Goal: Task Accomplishment & Management: Complete application form

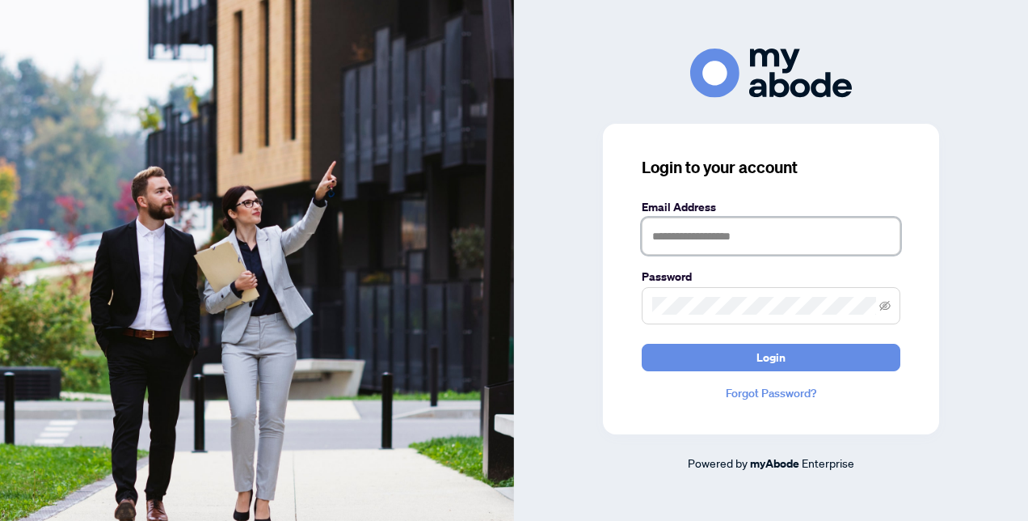
click at [736, 238] on input "text" at bounding box center [771, 235] width 259 height 37
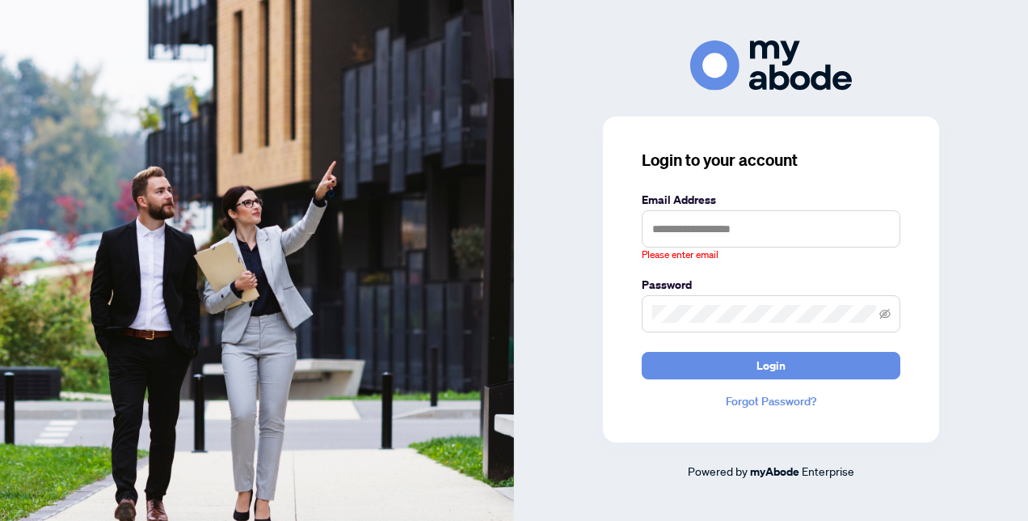
click at [977, 186] on div "Login to your account Email Address Please enter email Password Login Forgot Pa…" at bounding box center [771, 259] width 514 height 439
click at [710, 222] on input "text" at bounding box center [771, 228] width 259 height 37
paste input "**********"
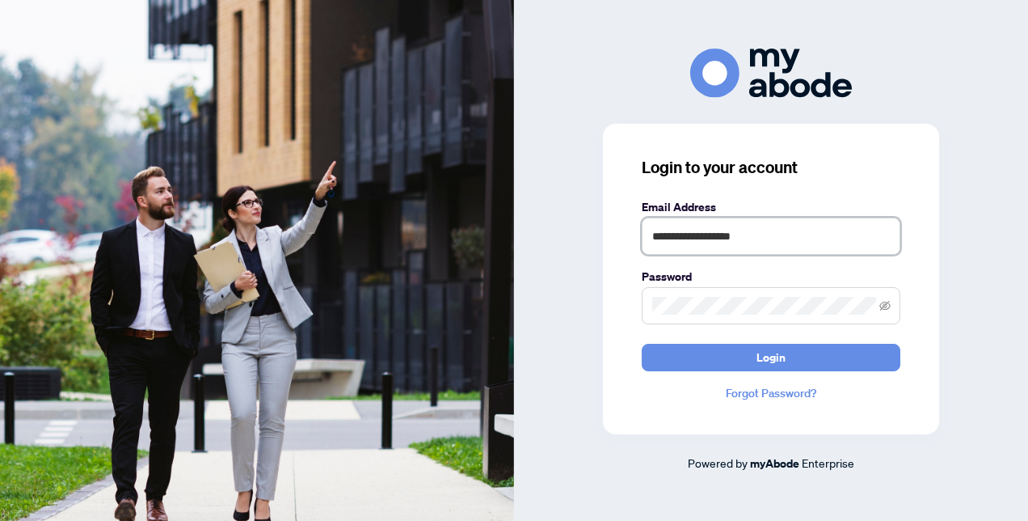
type input "**********"
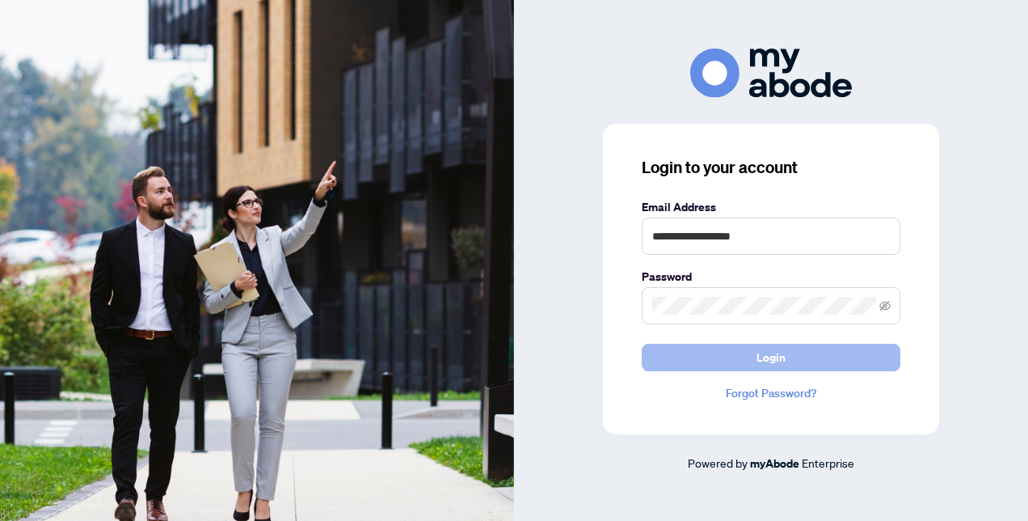
click at [787, 356] on button "Login" at bounding box center [771, 357] width 259 height 27
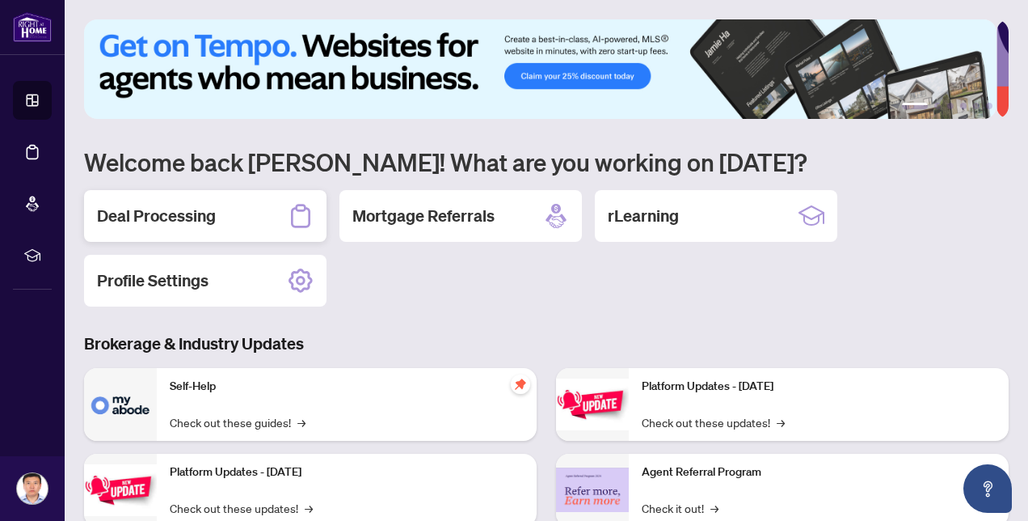
click at [209, 223] on h2 "Deal Processing" at bounding box center [156, 216] width 119 height 23
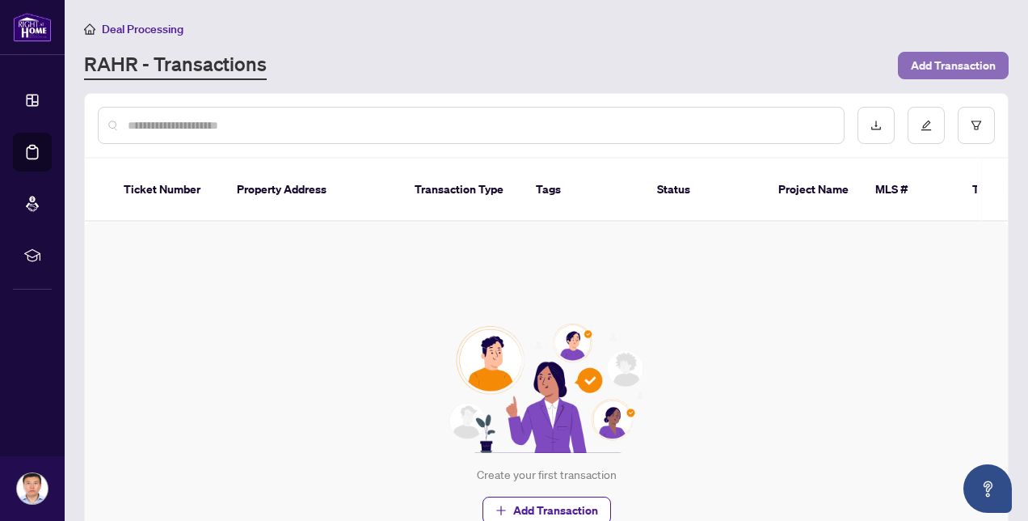
click at [962, 59] on span "Add Transaction" at bounding box center [953, 66] width 85 height 26
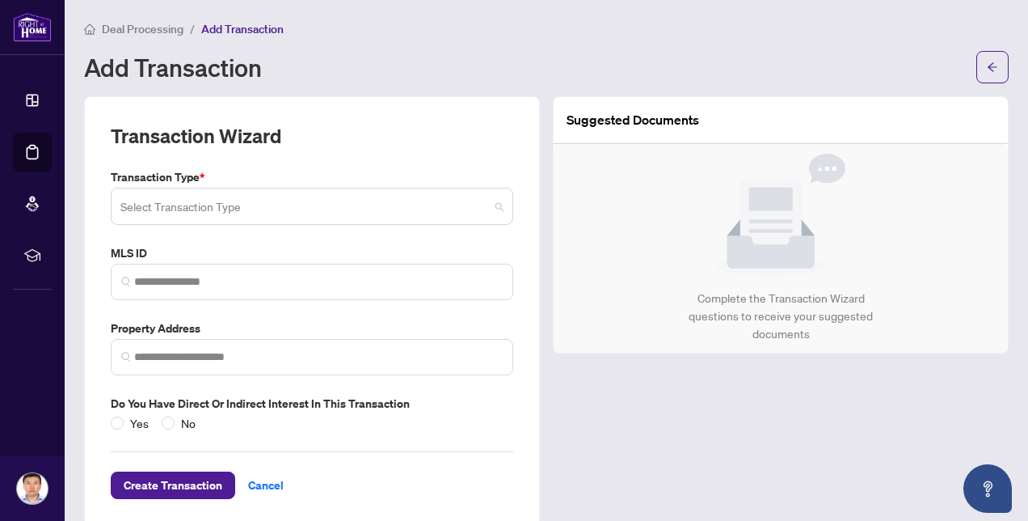
click at [495, 204] on span at bounding box center [311, 206] width 383 height 31
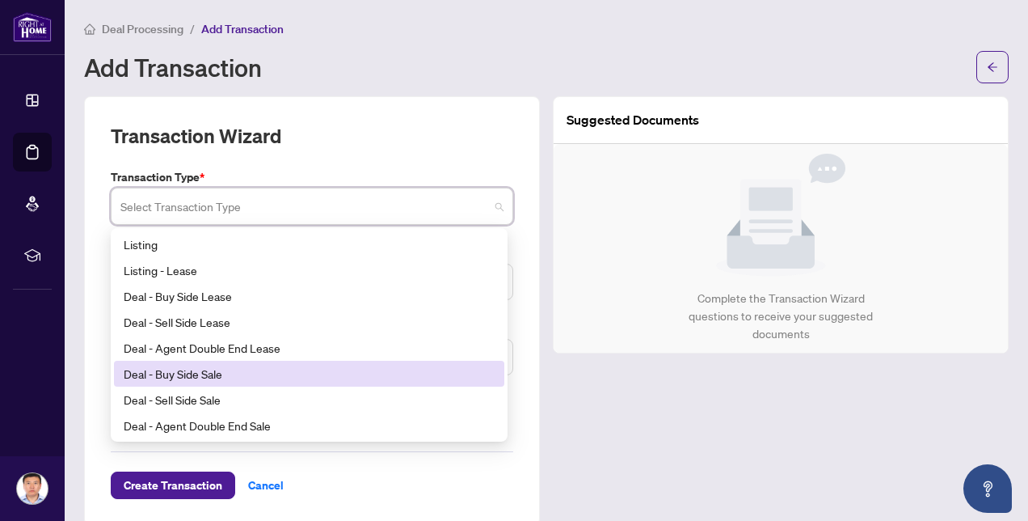
click at [288, 375] on div "Deal - Buy Side Sale" at bounding box center [309, 374] width 371 height 18
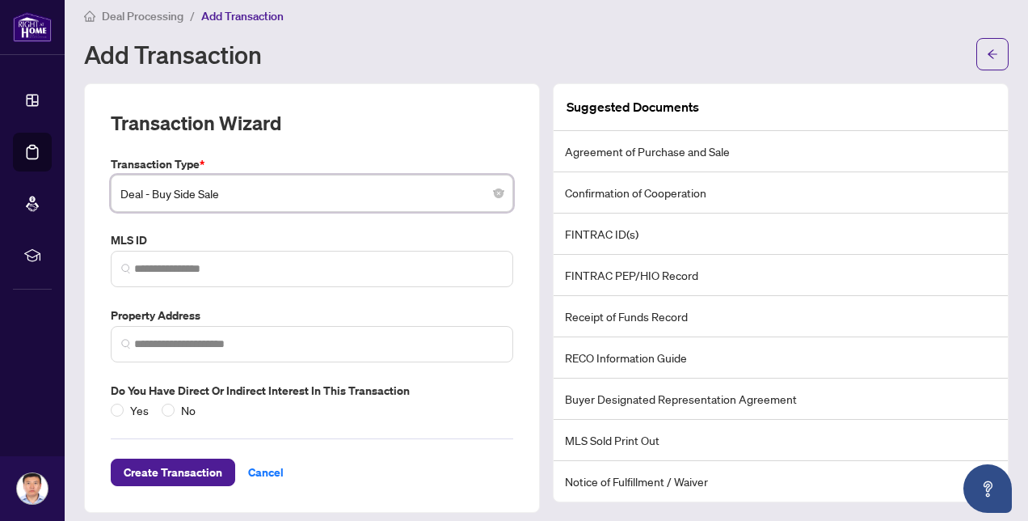
scroll to position [21, 0]
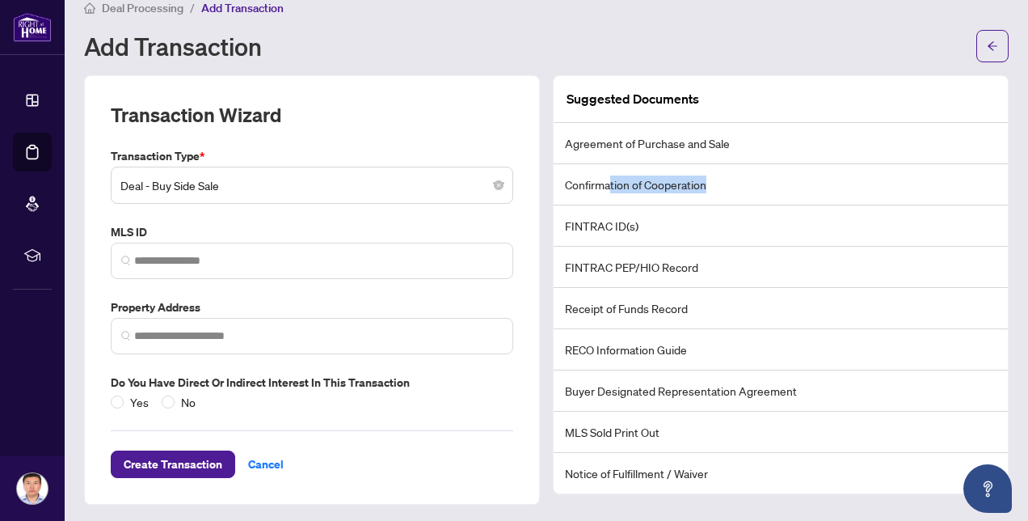
drag, startPoint x: 603, startPoint y: 182, endPoint x: 732, endPoint y: 186, distance: 128.6
click at [732, 186] on li "Confirmation of Cooperation" at bounding box center [781, 184] width 454 height 41
drag, startPoint x: 732, startPoint y: 186, endPoint x: 720, endPoint y: 180, distance: 13.4
click at [720, 180] on li "Confirmation of Cooperation" at bounding box center [781, 184] width 454 height 41
click at [708, 190] on li "Confirmation of Cooperation" at bounding box center [781, 184] width 454 height 41
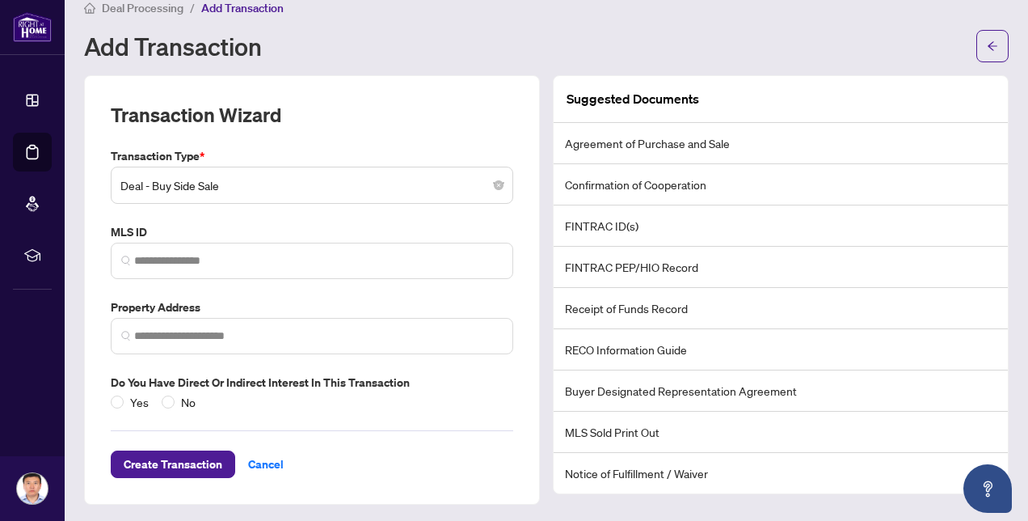
click at [724, 176] on li "Confirmation of Cooperation" at bounding box center [781, 184] width 454 height 41
click at [1012, 234] on main "Deal Processing / Add Transaction Add Transaction Transaction Wizard Transactio…" at bounding box center [547, 260] width 964 height 521
click at [912, 272] on li "FINTRAC PEP/HIO Record" at bounding box center [781, 267] width 454 height 41
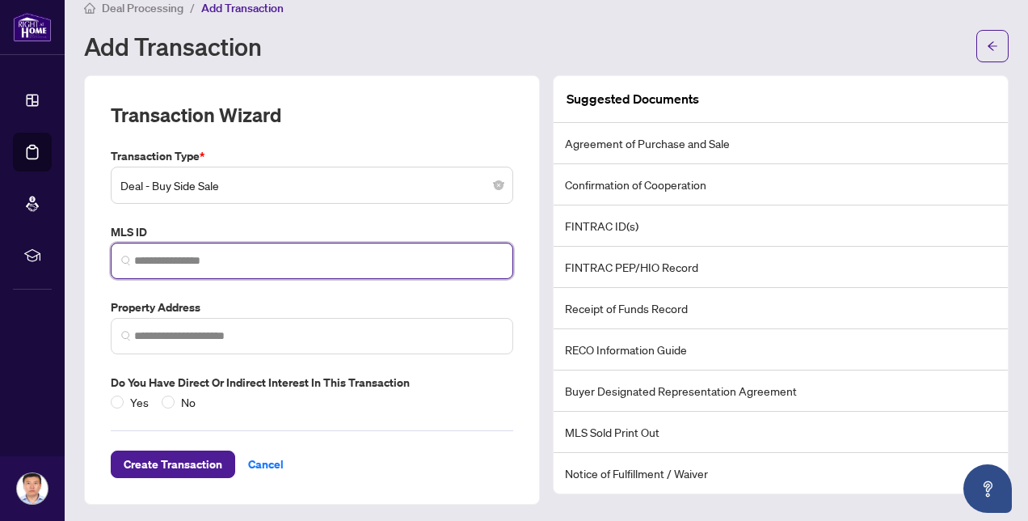
click at [277, 260] on input "search" at bounding box center [318, 260] width 369 height 17
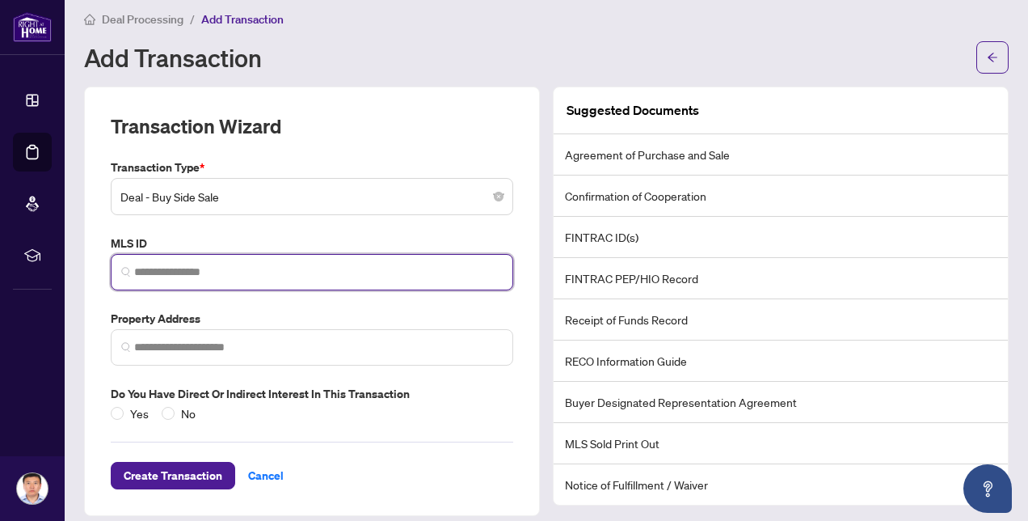
scroll to position [0, 0]
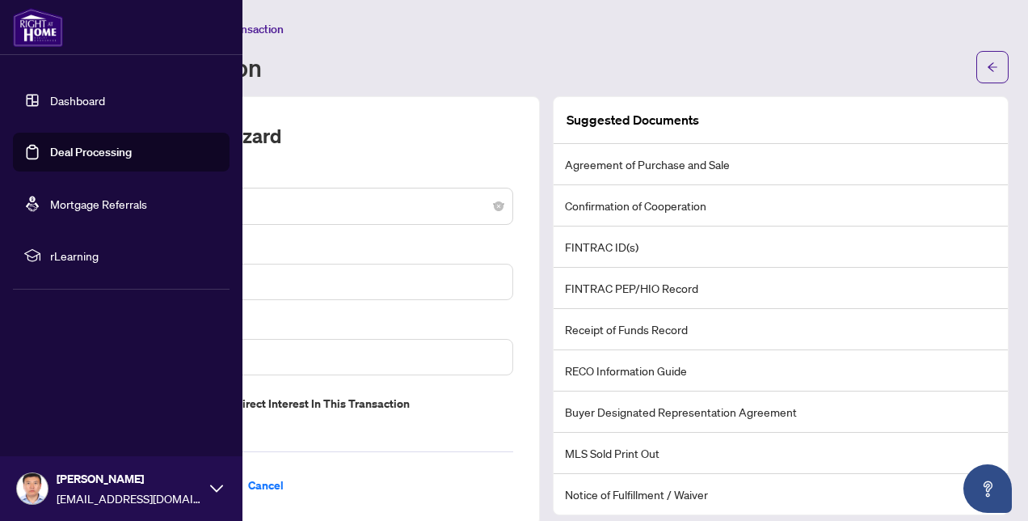
click at [79, 258] on span "rLearning" at bounding box center [134, 256] width 168 height 18
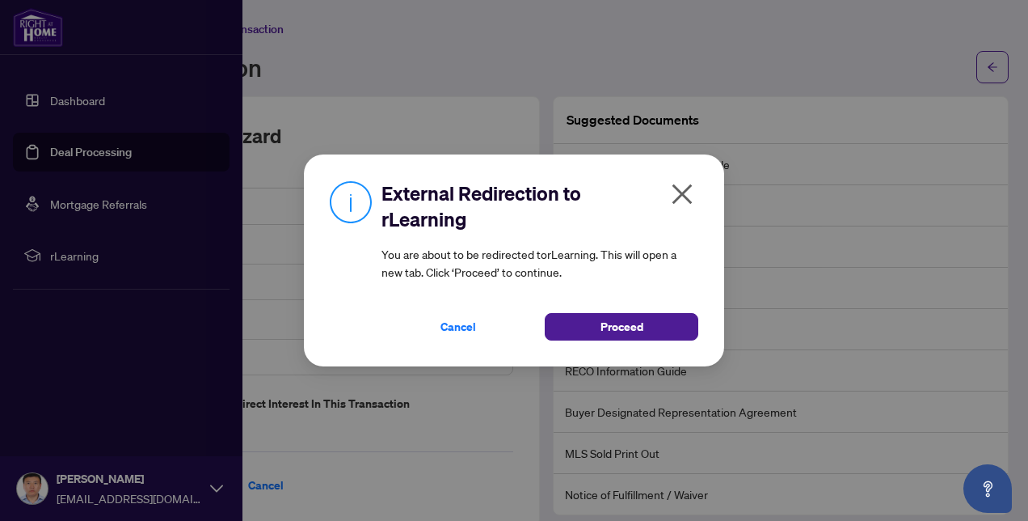
click at [686, 189] on icon "close" at bounding box center [683, 194] width 20 height 20
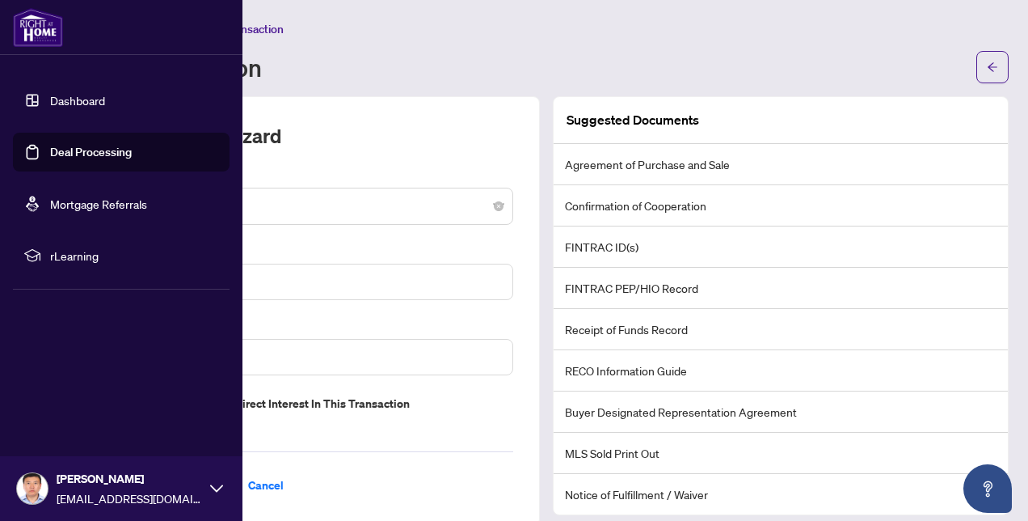
click at [103, 261] on span "rLearning" at bounding box center [134, 256] width 168 height 18
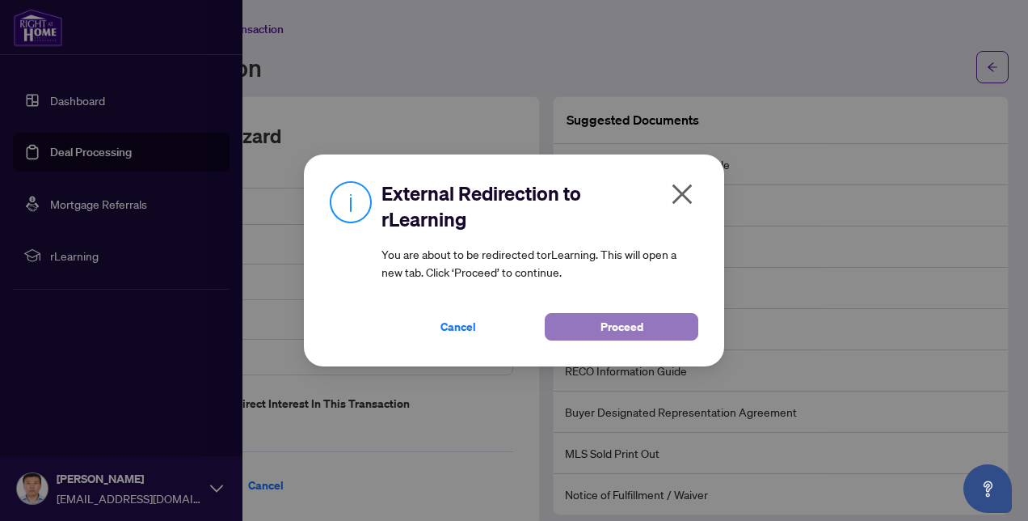
click at [661, 328] on button "Proceed" at bounding box center [622, 326] width 154 height 27
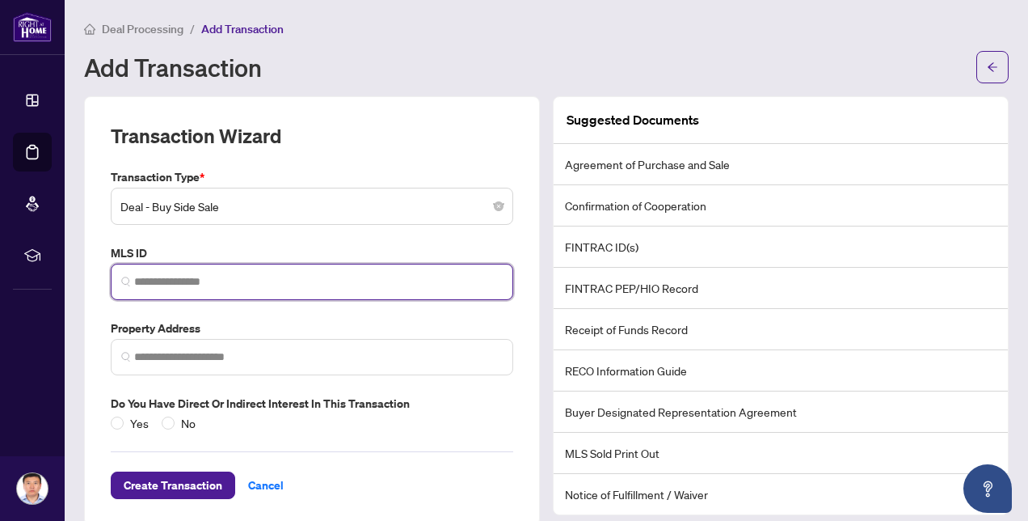
click at [230, 285] on input "search" at bounding box center [318, 281] width 369 height 17
paste input "*********"
type input "*********"
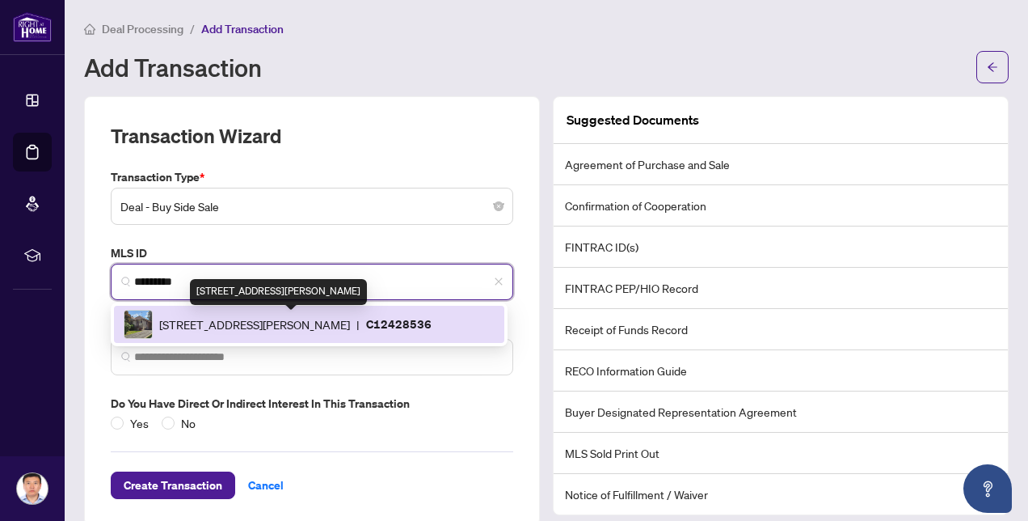
click at [264, 324] on span "[STREET_ADDRESS][PERSON_NAME]" at bounding box center [254, 324] width 191 height 18
type input "**********"
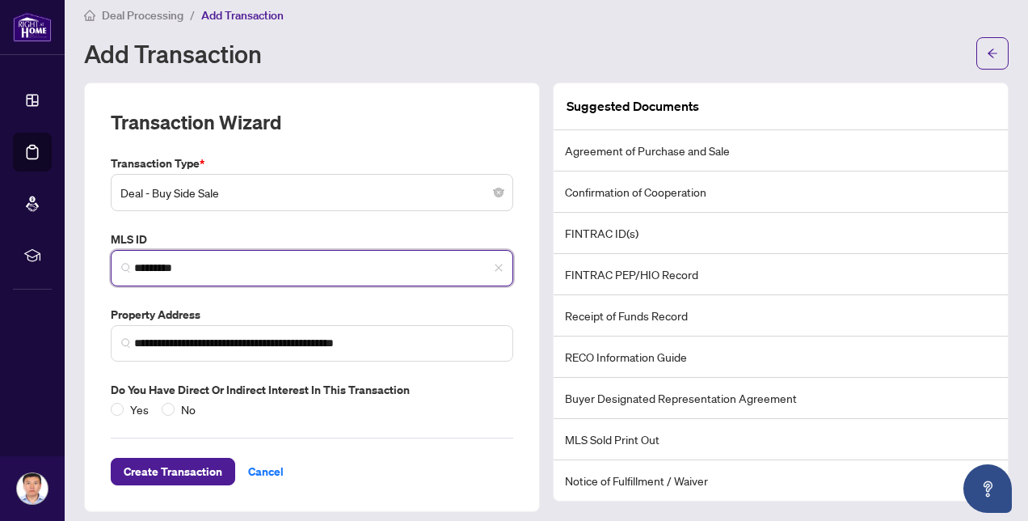
scroll to position [21, 0]
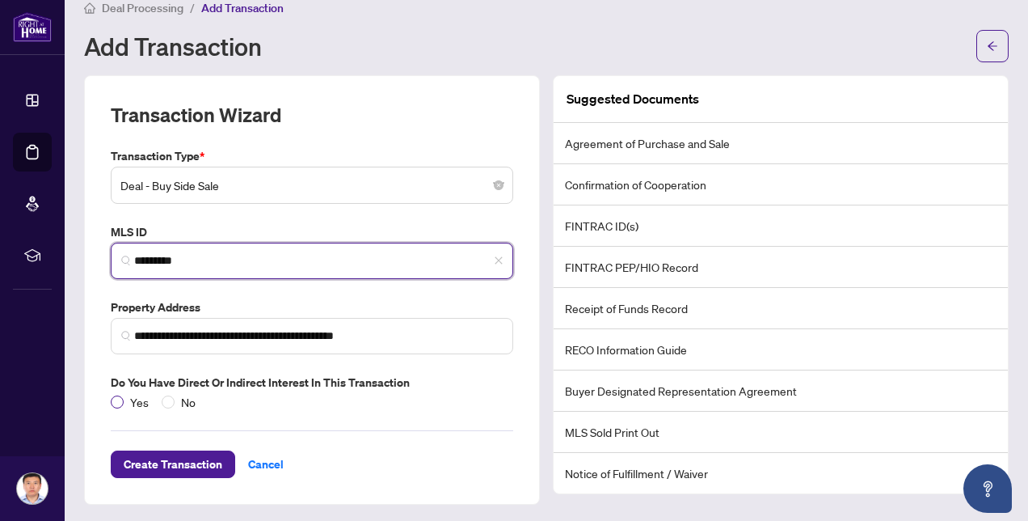
type input "*********"
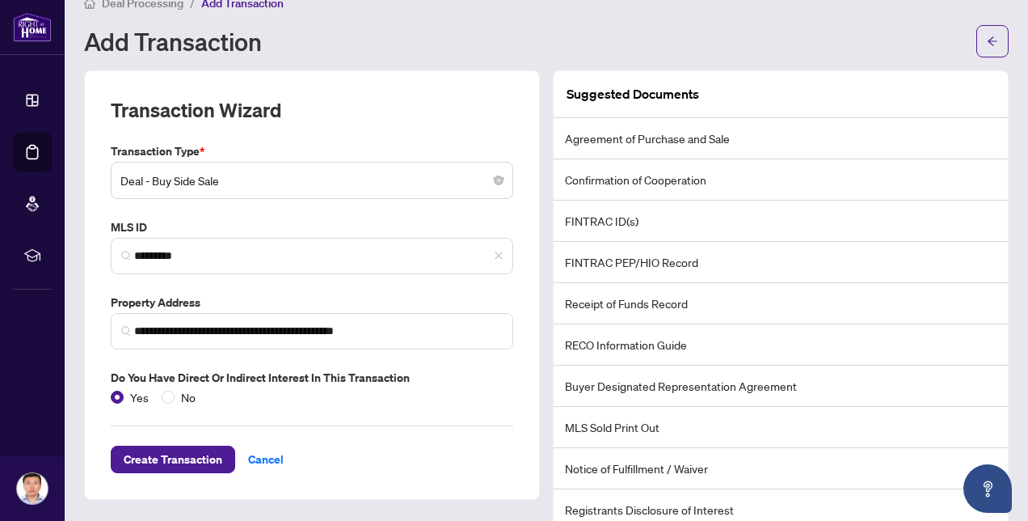
scroll to position [51, 0]
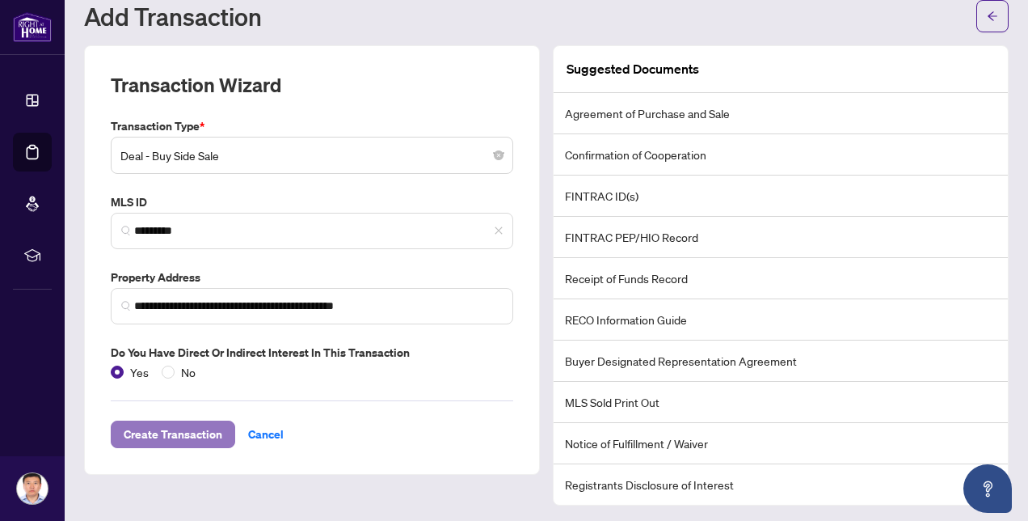
click at [162, 437] on span "Create Transaction" at bounding box center [173, 434] width 99 height 26
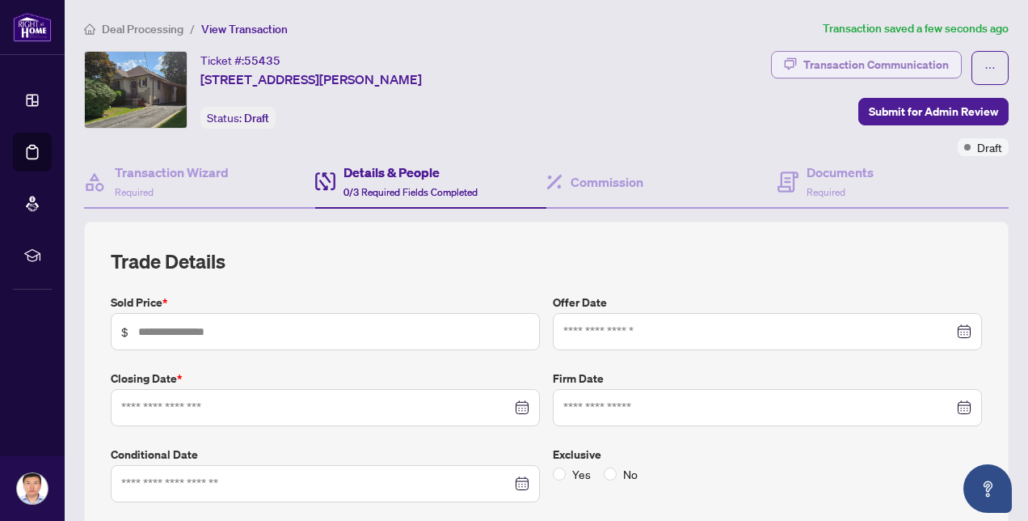
click at [871, 65] on div "Transaction Communication" at bounding box center [877, 65] width 146 height 26
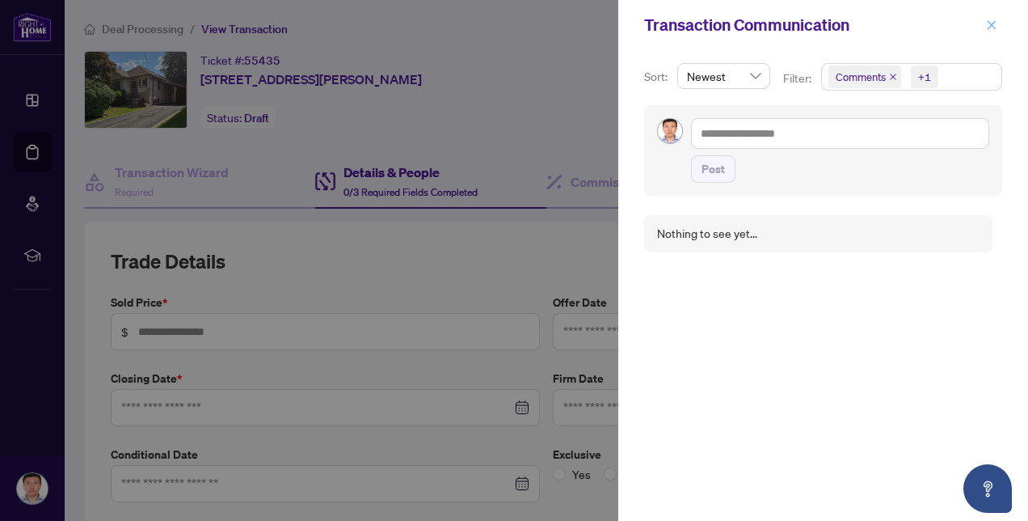
click at [996, 24] on icon "close" at bounding box center [991, 24] width 11 height 11
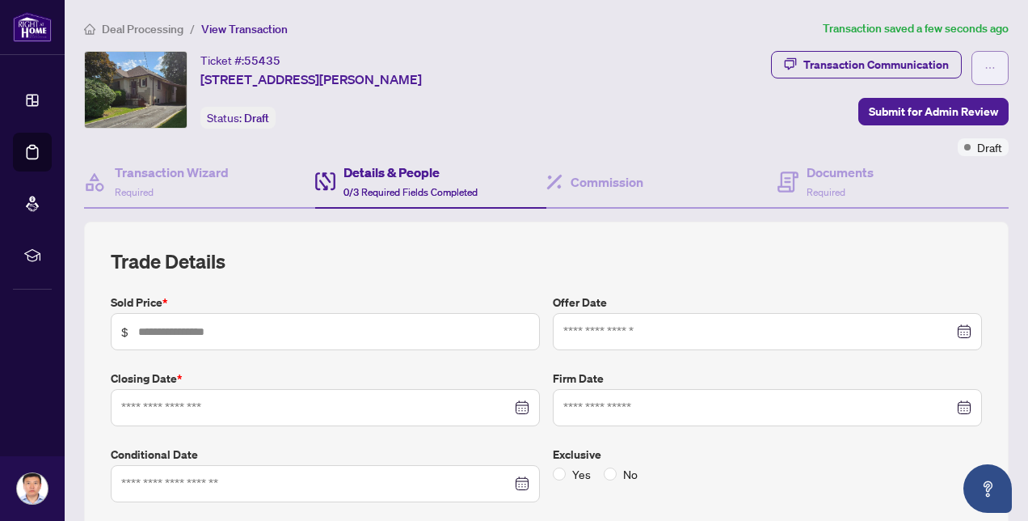
click at [985, 68] on icon "ellipsis" at bounding box center [990, 67] width 11 height 11
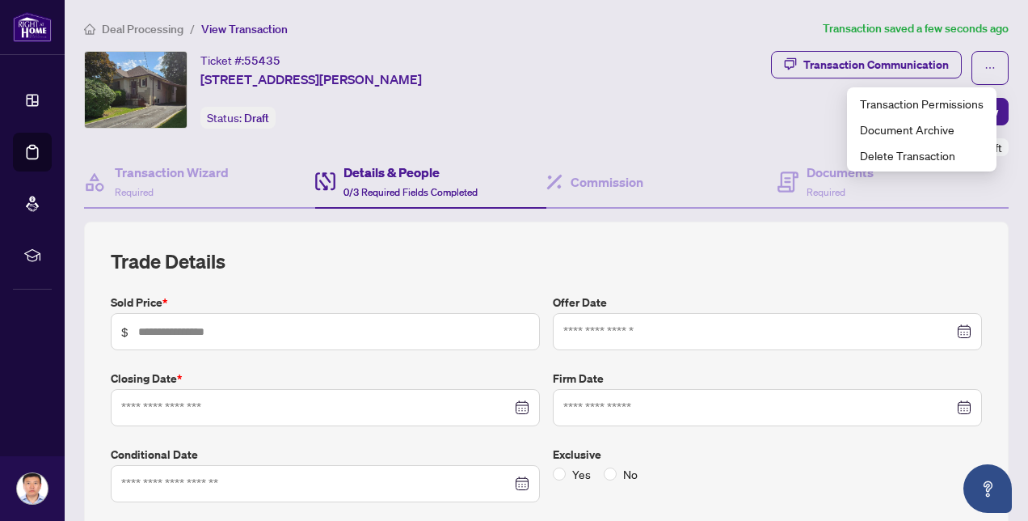
click at [694, 90] on div "Transaction Communication Submit for Admin Review Draft" at bounding box center [804, 103] width 409 height 105
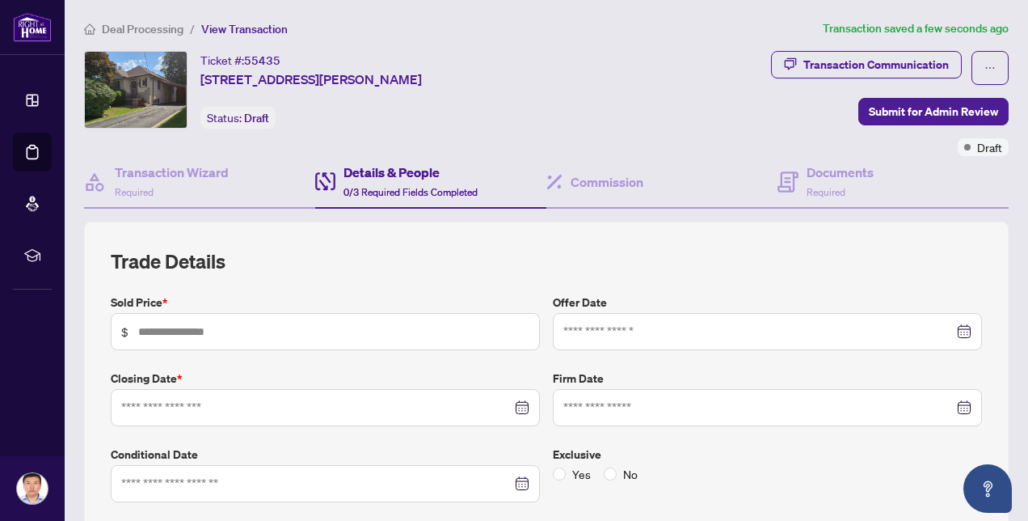
click at [146, 27] on span "Deal Processing" at bounding box center [143, 29] width 82 height 15
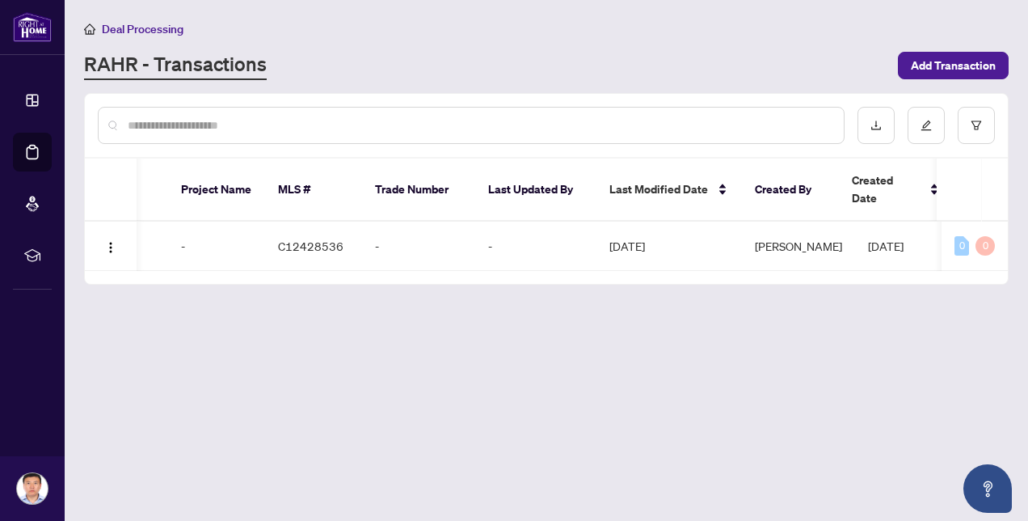
scroll to position [0, 635]
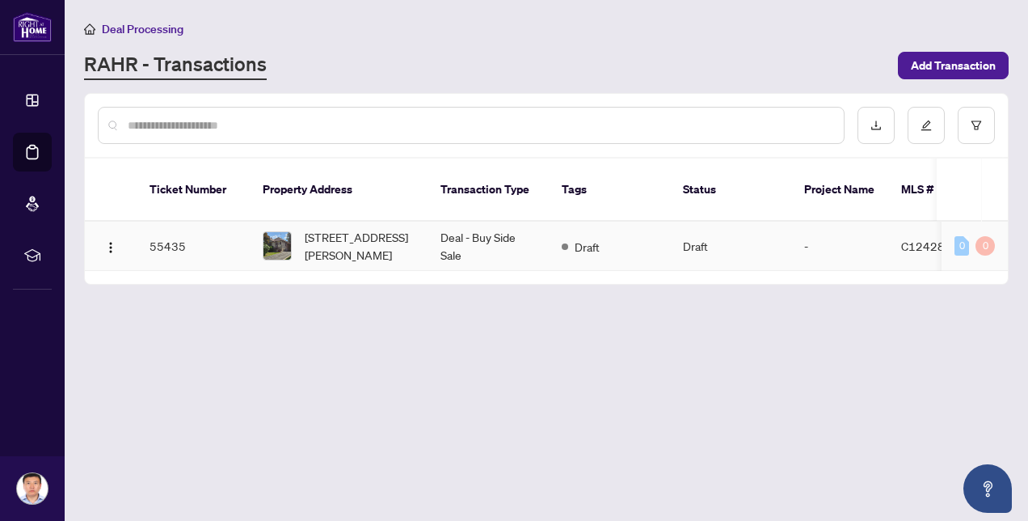
click at [425, 222] on td "[STREET_ADDRESS][PERSON_NAME]" at bounding box center [339, 246] width 178 height 49
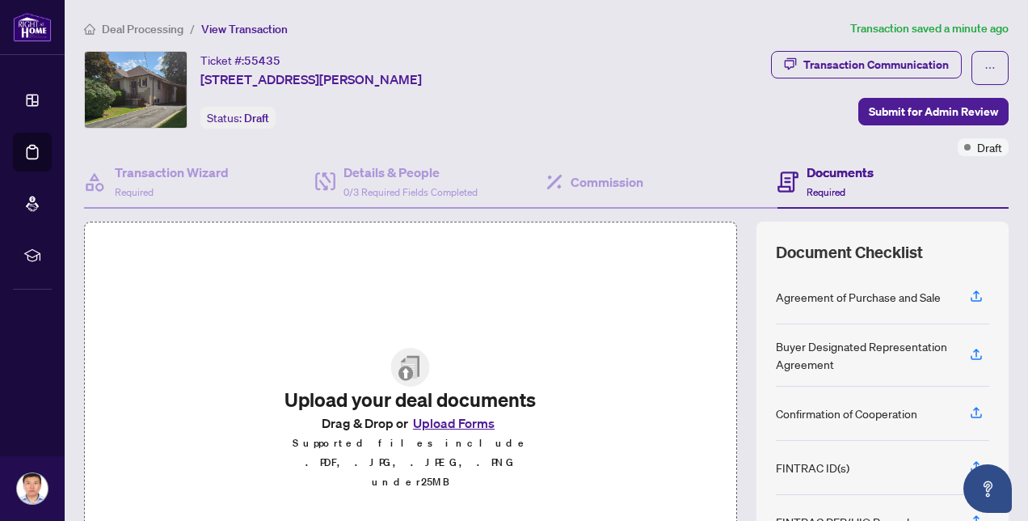
click at [732, 294] on div "Upload your deal documents Drag & Drop or Upload Forms Supported files include …" at bounding box center [546, 420] width 925 height 396
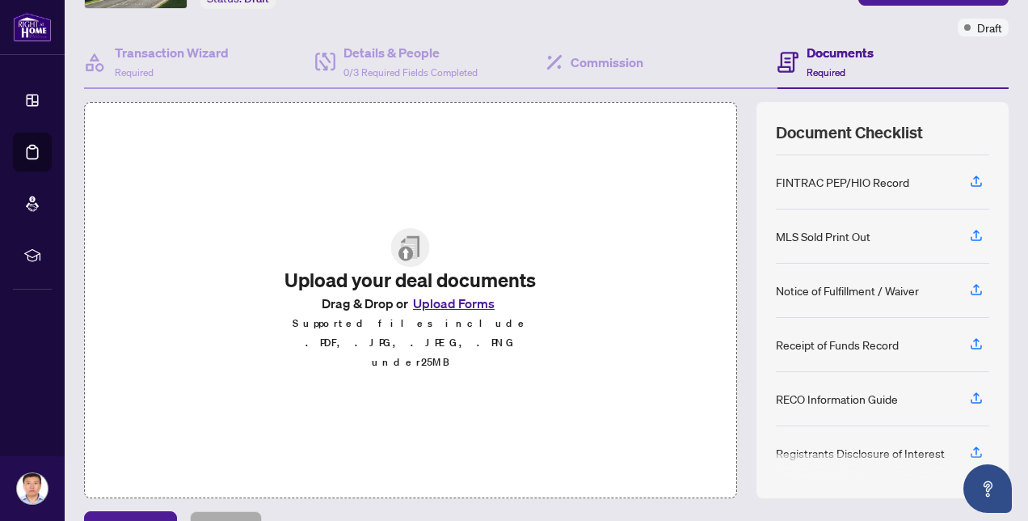
scroll to position [154, 0]
